Goal: Task Accomplishment & Management: Manage account settings

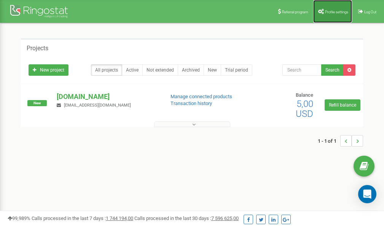
click at [330, 12] on span "Profile settings" at bounding box center [336, 12] width 23 height 4
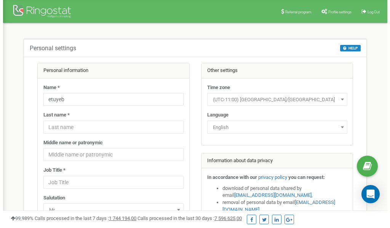
scroll to position [38, 0]
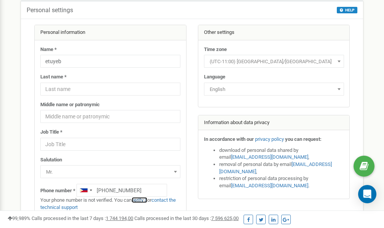
click at [144, 201] on link "verify it" at bounding box center [140, 200] width 16 height 6
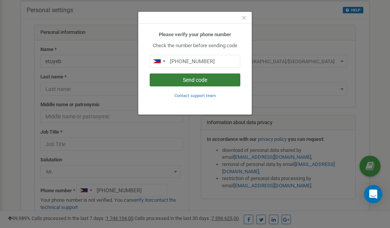
click at [195, 81] on button "Send code" at bounding box center [195, 79] width 91 height 13
